Goal: Task Accomplishment & Management: Complete application form

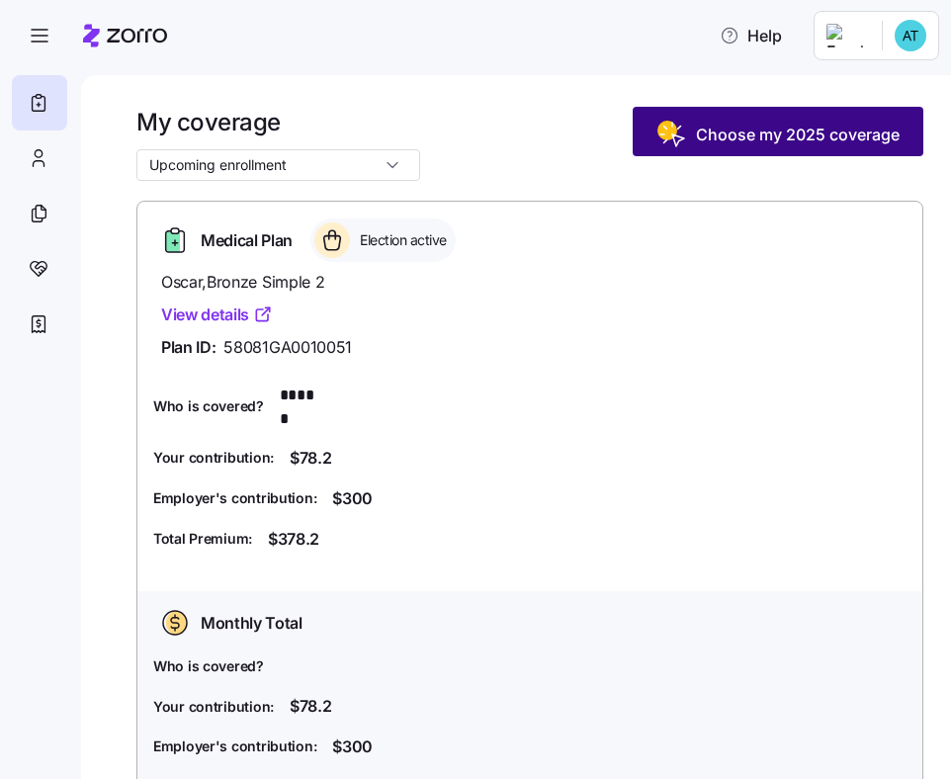
click at [727, 138] on span "Choose my 2025 coverage" at bounding box center [798, 135] width 204 height 24
